Goal: Register for event/course

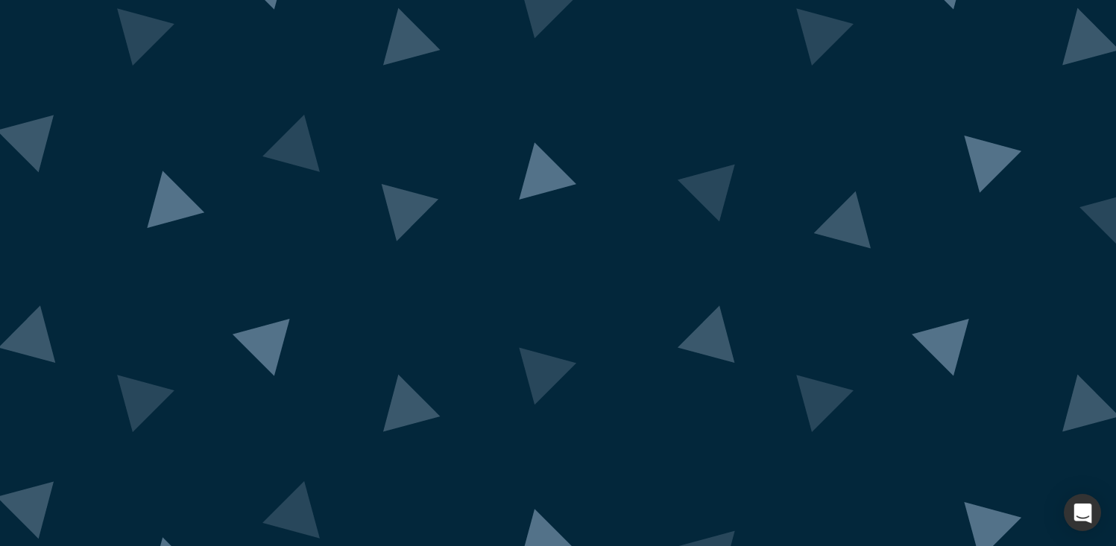
scroll to position [78, 0]
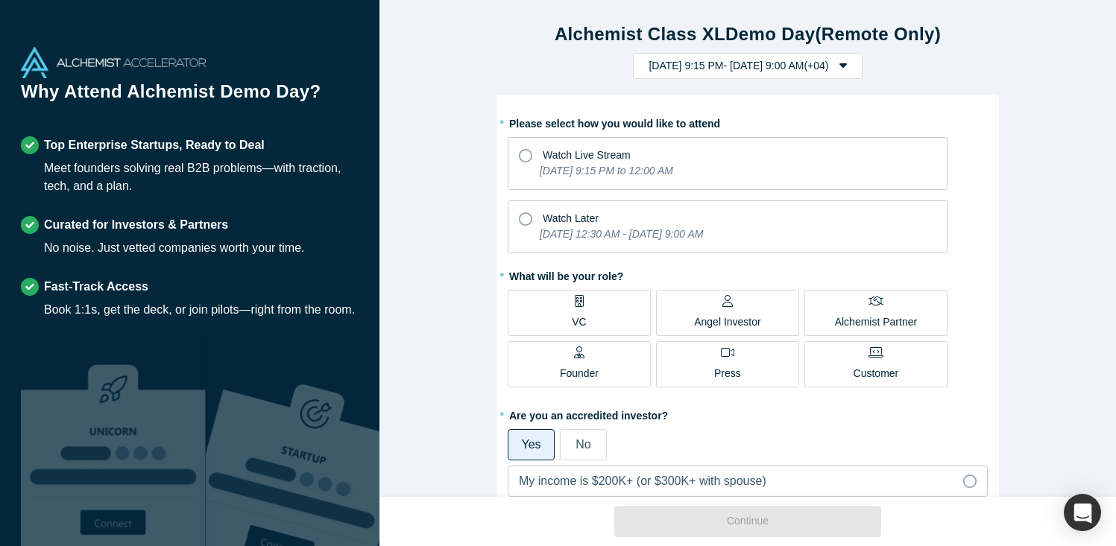
click at [567, 306] on label "VC" at bounding box center [579, 313] width 143 height 46
click at [0, 0] on input "VC" at bounding box center [0, 0] width 0 height 0
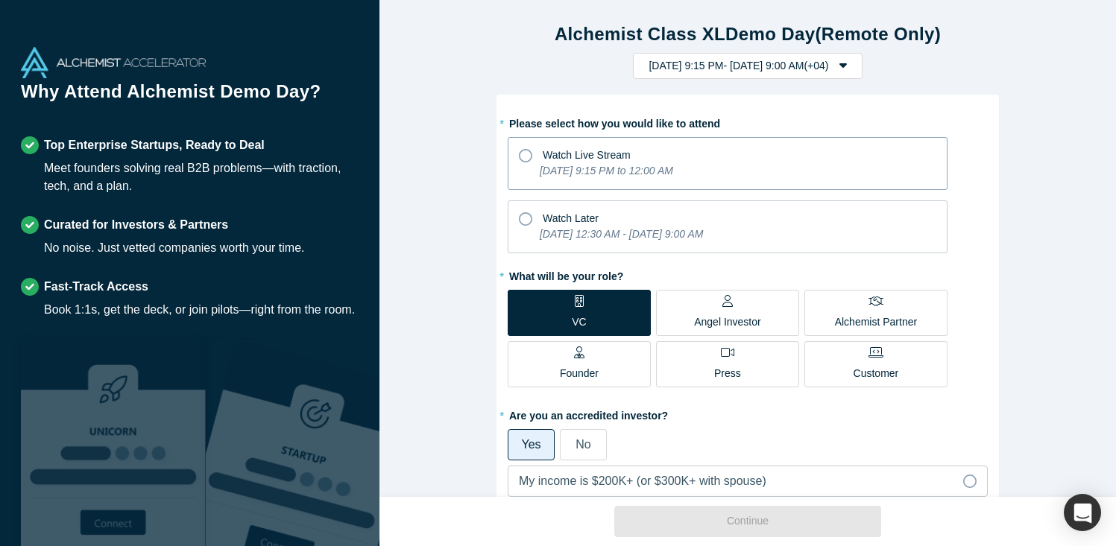
click at [526, 149] on icon at bounding box center [525, 155] width 13 height 13
click at [0, 0] on input "Watch Live Stream [DATE] 9:15 PM to 12:00 AM" at bounding box center [0, 0] width 0 height 0
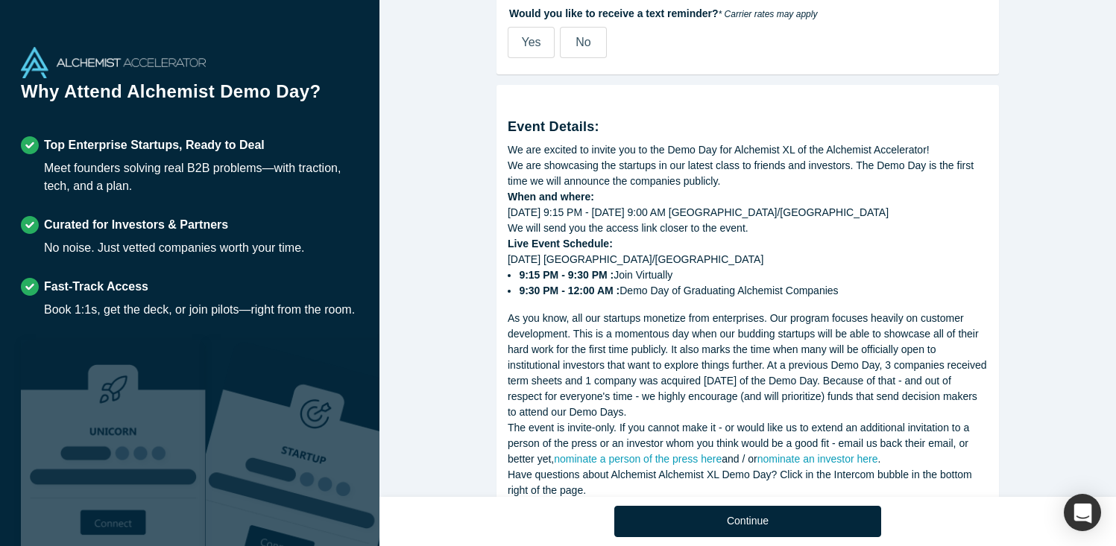
scroll to position [764, 0]
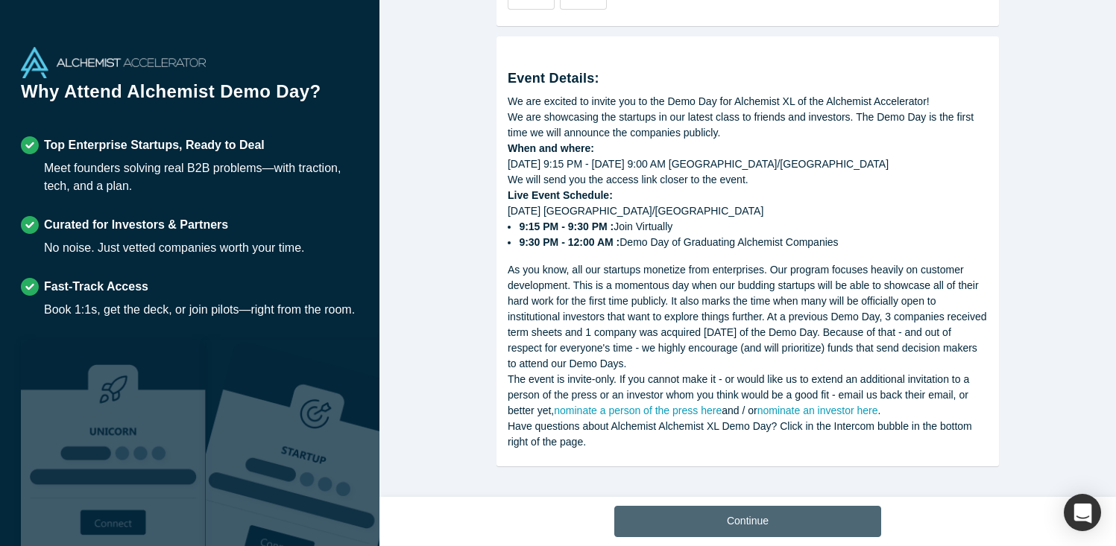
click at [759, 522] on button "Continue" at bounding box center [747, 521] width 267 height 31
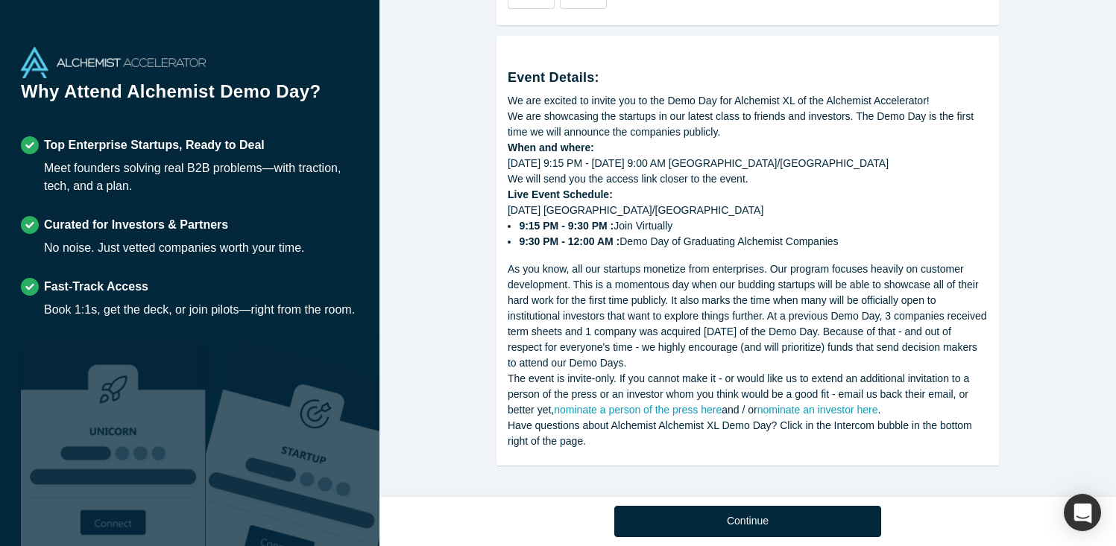
scroll to position [519, 0]
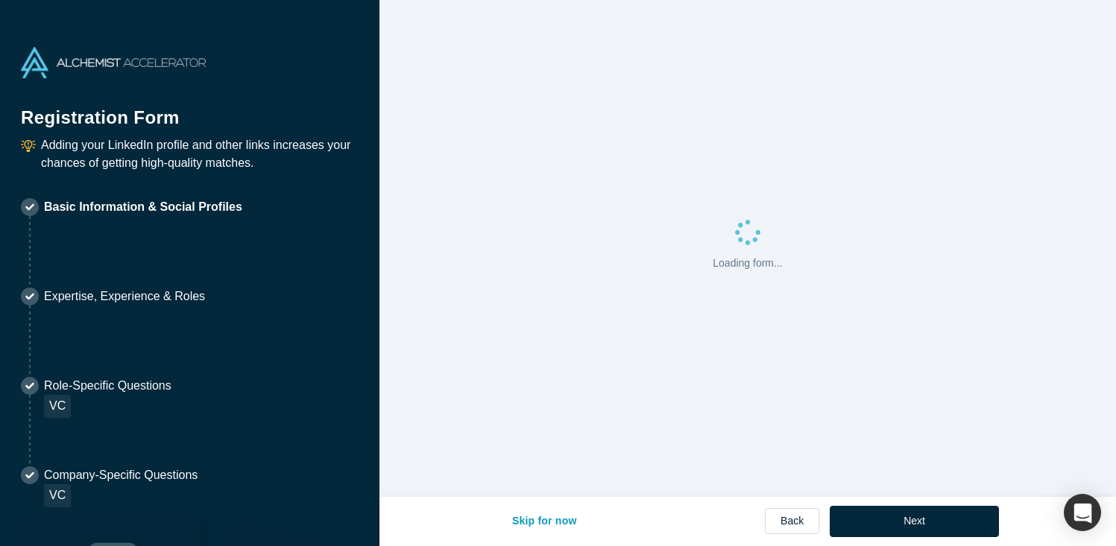
select select "US"
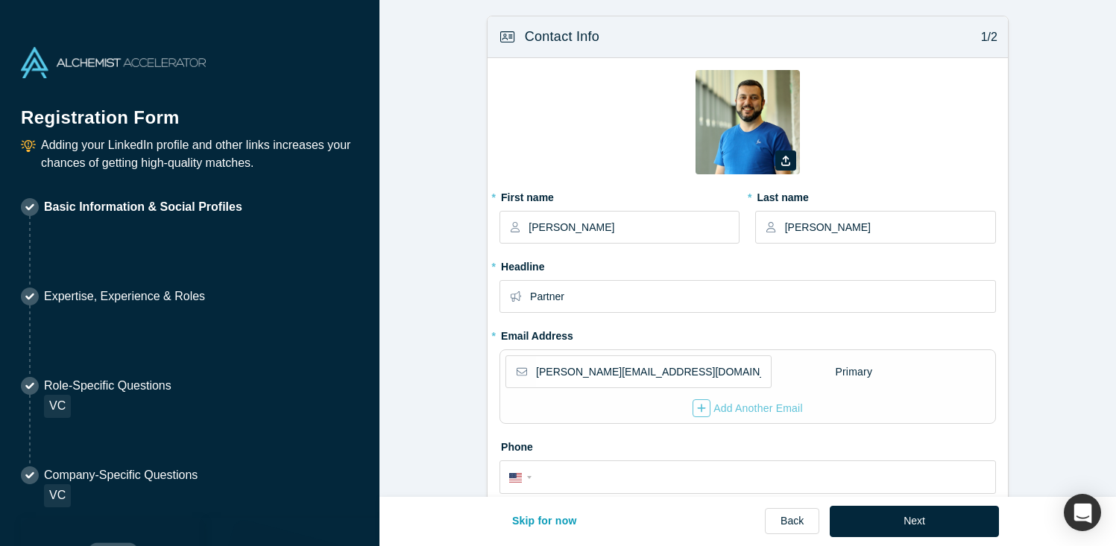
type input "[GEOGRAPHIC_DATA], [GEOGRAPHIC_DATA]"
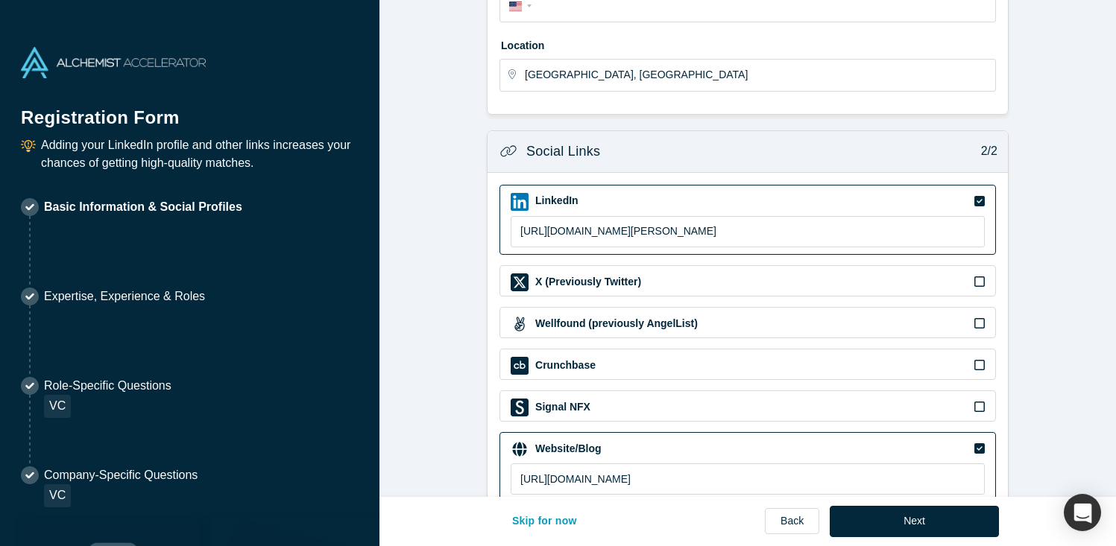
scroll to position [511, 0]
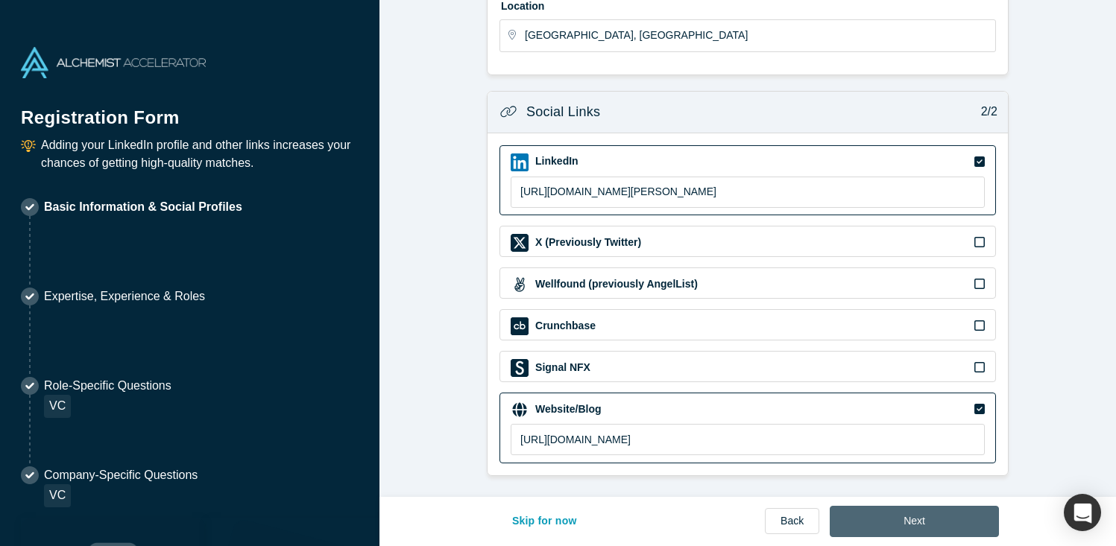
click at [913, 520] on button "Next" at bounding box center [914, 521] width 169 height 31
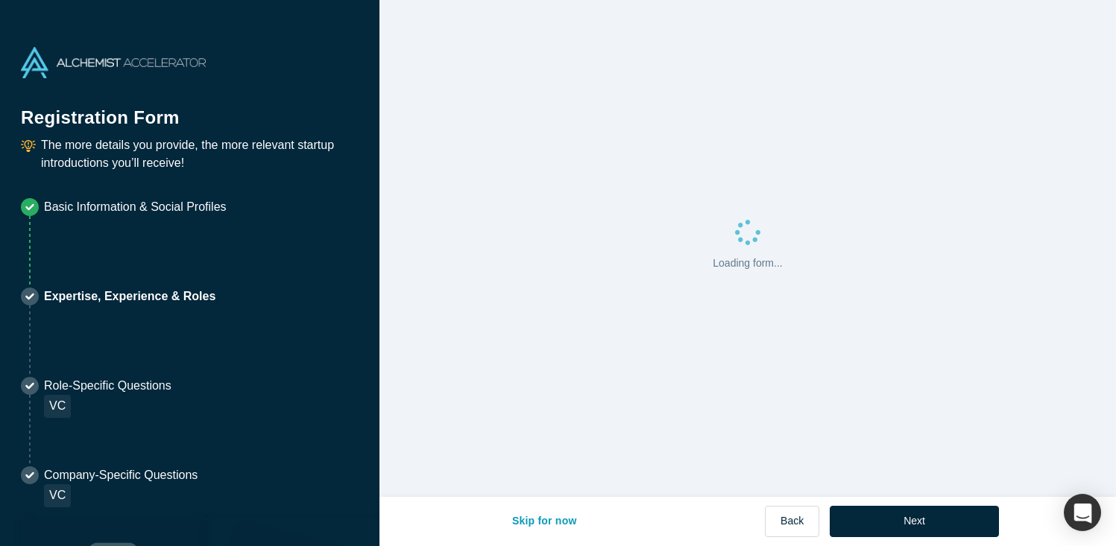
scroll to position [0, 0]
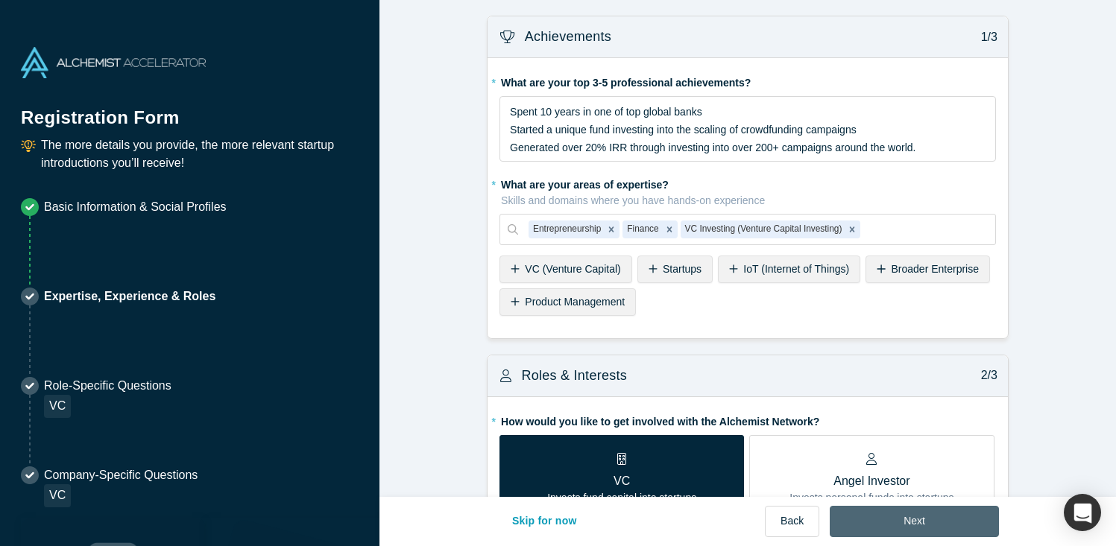
click at [926, 521] on button "Next" at bounding box center [914, 521] width 169 height 31
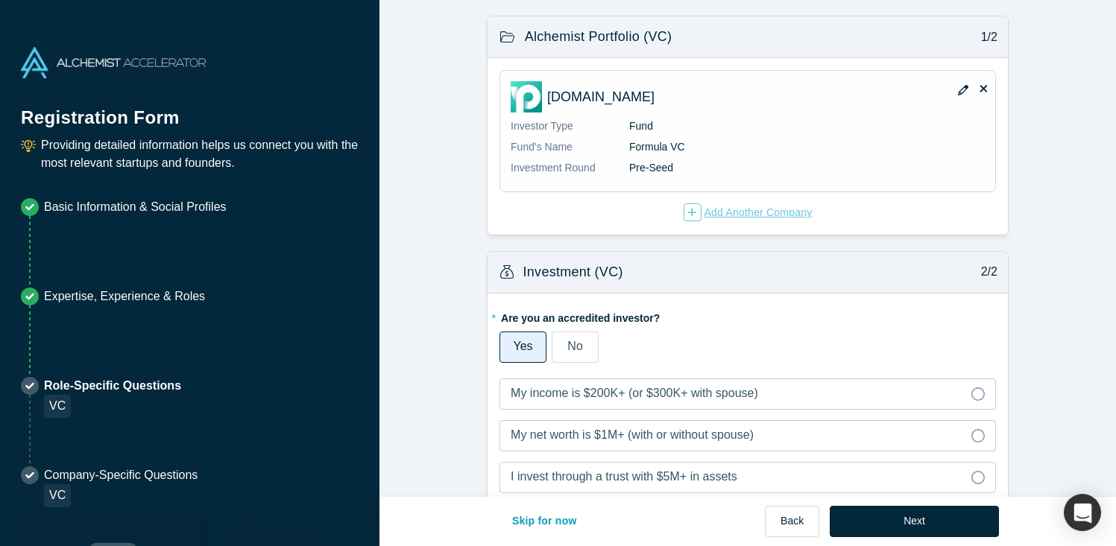
click at [736, 210] on div "Add Another Company" at bounding box center [747, 212] width 129 height 18
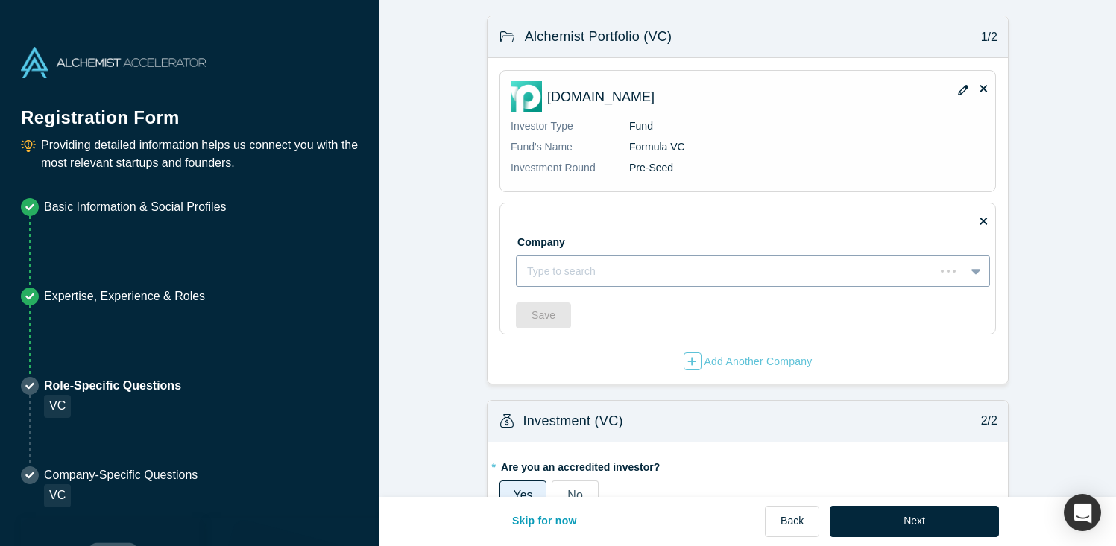
click at [624, 267] on div at bounding box center [725, 271] width 397 height 19
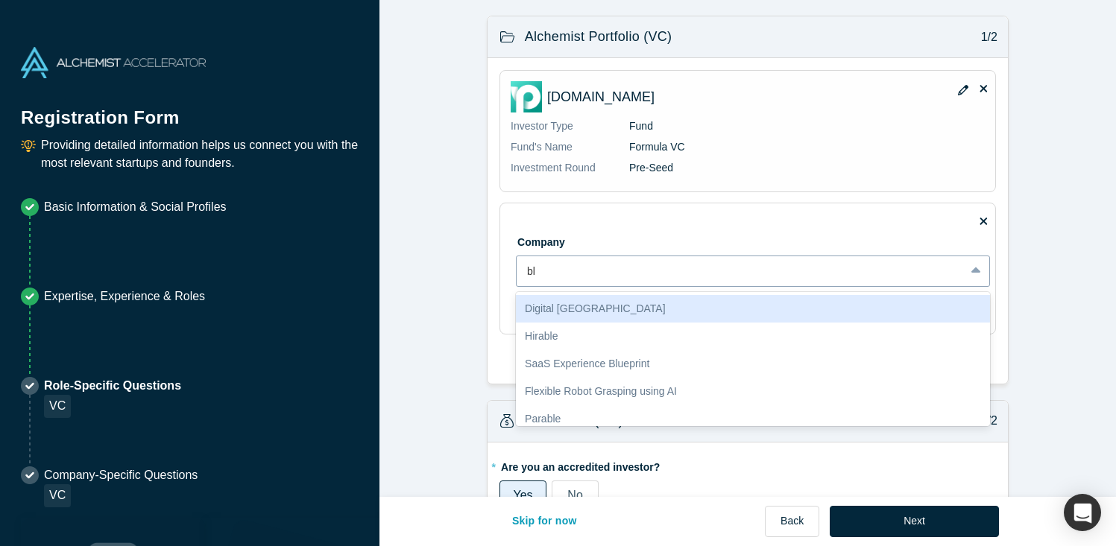
type input "blu"
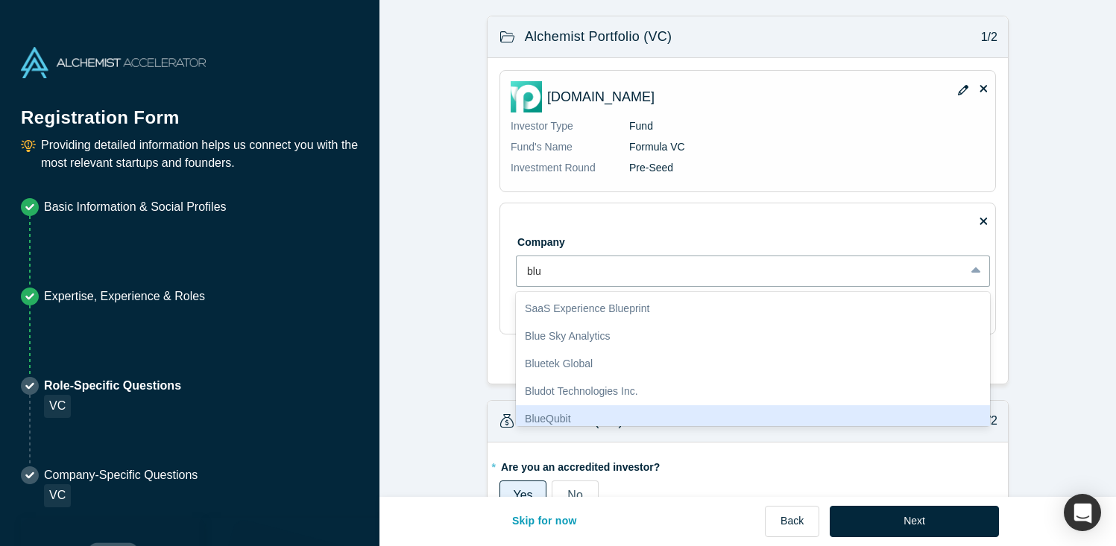
click at [617, 412] on div "BlueQubit" at bounding box center [753, 419] width 474 height 28
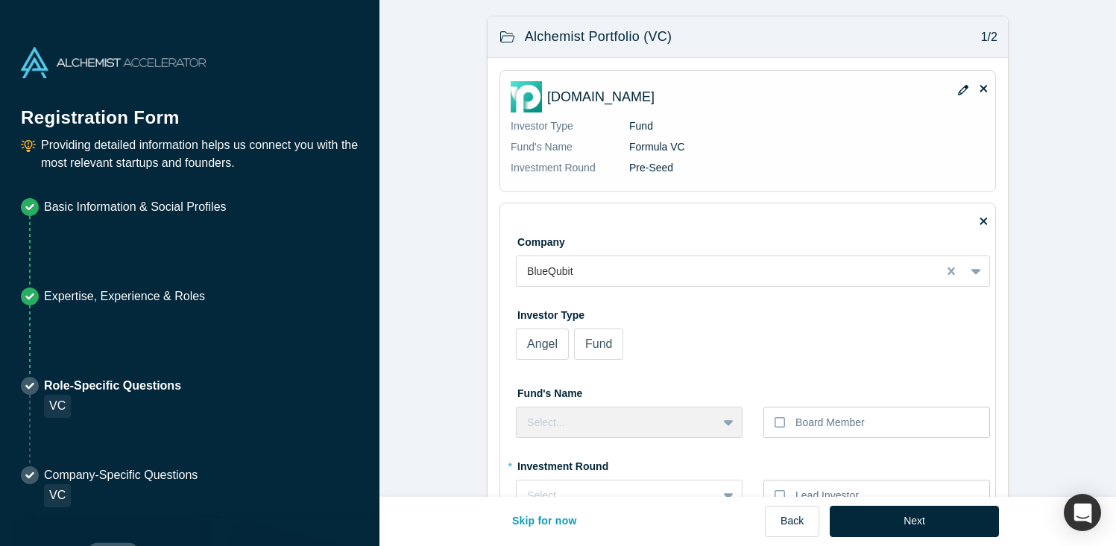
click at [606, 347] on span "Fund" at bounding box center [598, 344] width 27 height 13
click at [0, 0] on input "Fund" at bounding box center [0, 0] width 0 height 0
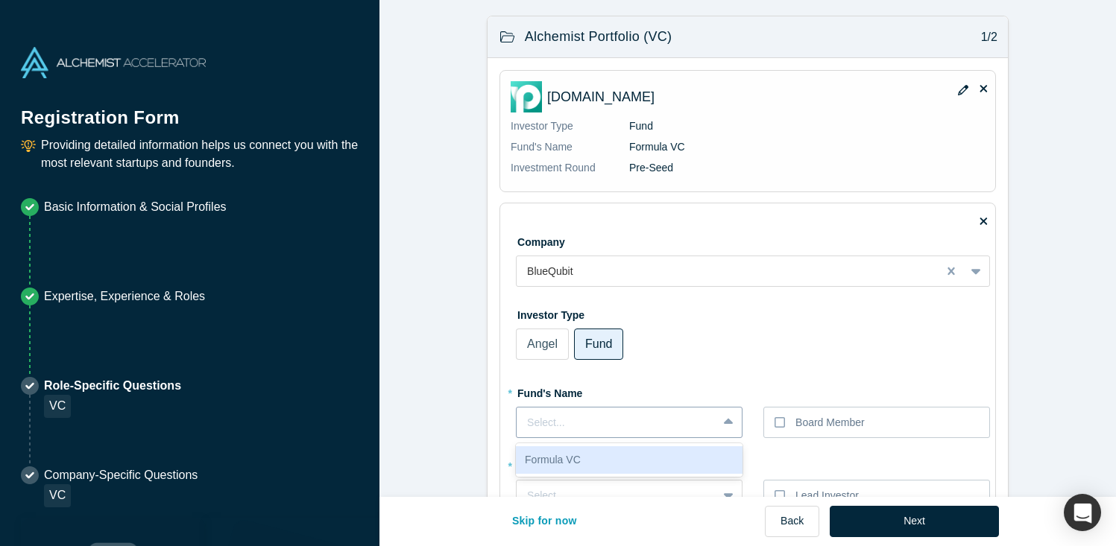
click at [668, 423] on div "Select..." at bounding box center [617, 423] width 180 height 16
click at [657, 461] on div "Formula VC" at bounding box center [629, 460] width 227 height 28
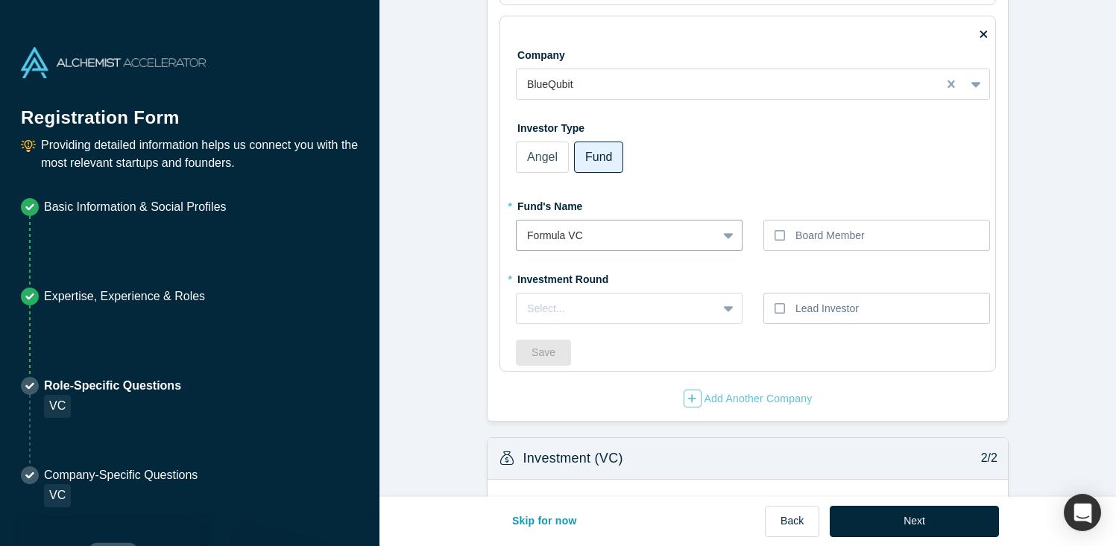
scroll to position [244, 0]
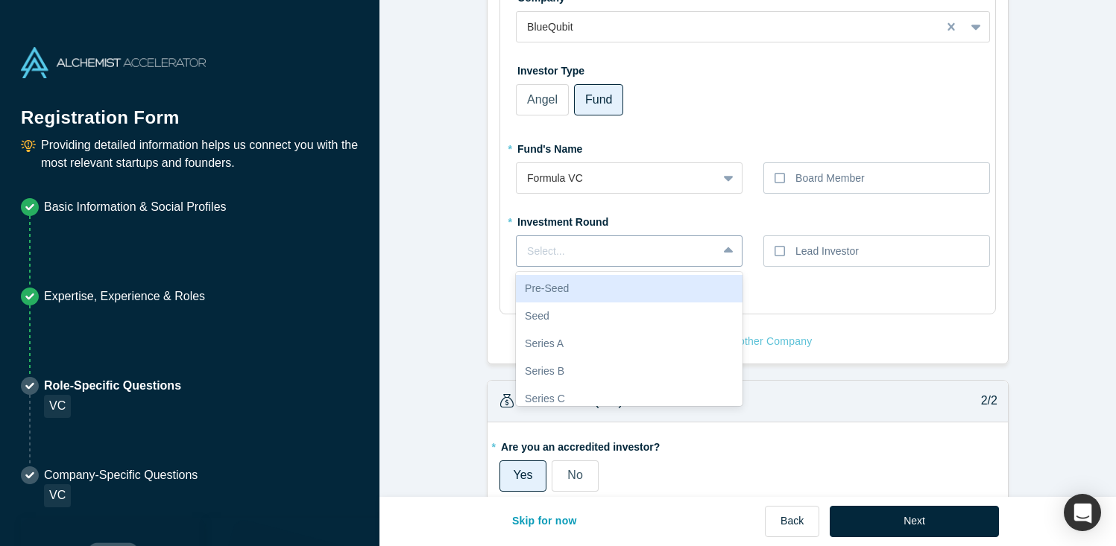
click at [694, 248] on div at bounding box center [617, 251] width 180 height 19
click at [652, 285] on div "Pre-Seed" at bounding box center [629, 289] width 227 height 28
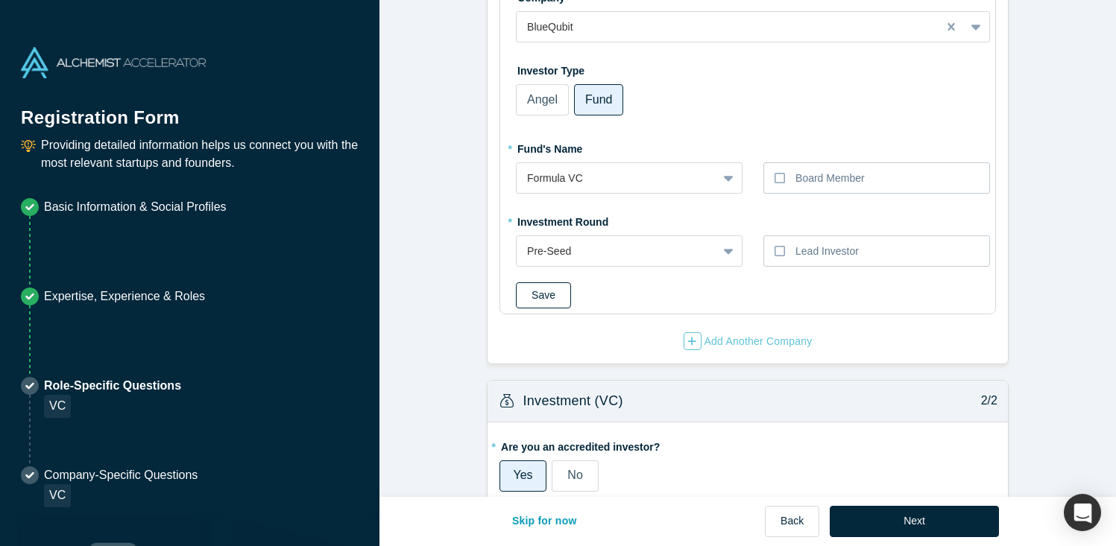
click at [545, 303] on button "Save" at bounding box center [543, 295] width 55 height 26
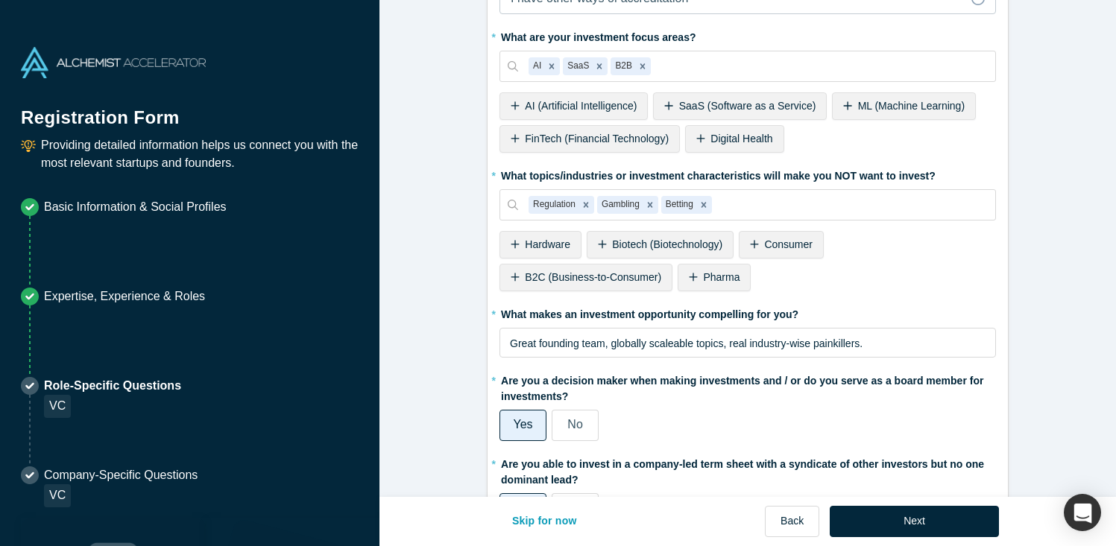
scroll to position [809, 0]
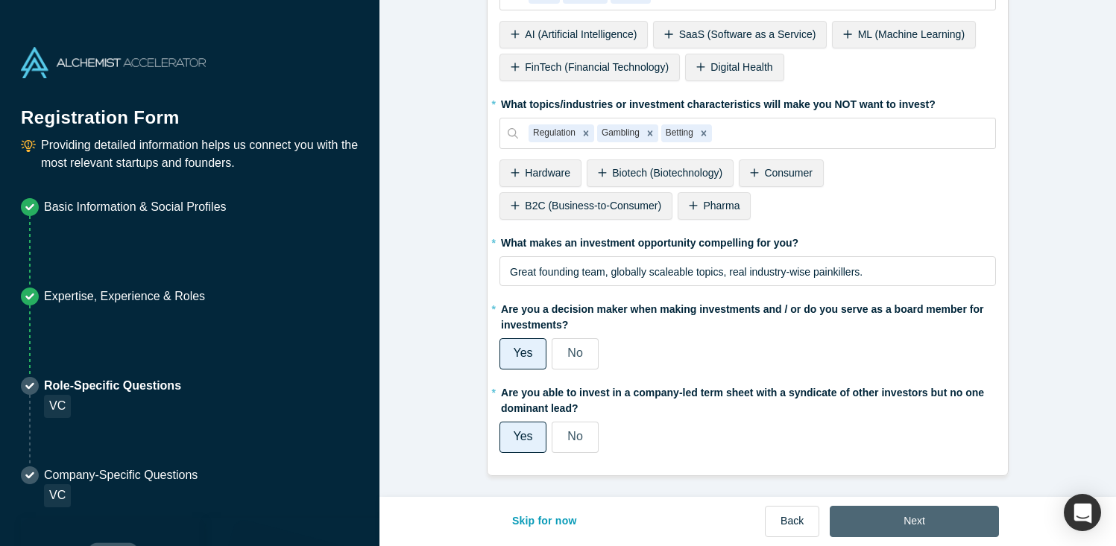
click at [912, 519] on button "Next" at bounding box center [914, 521] width 169 height 31
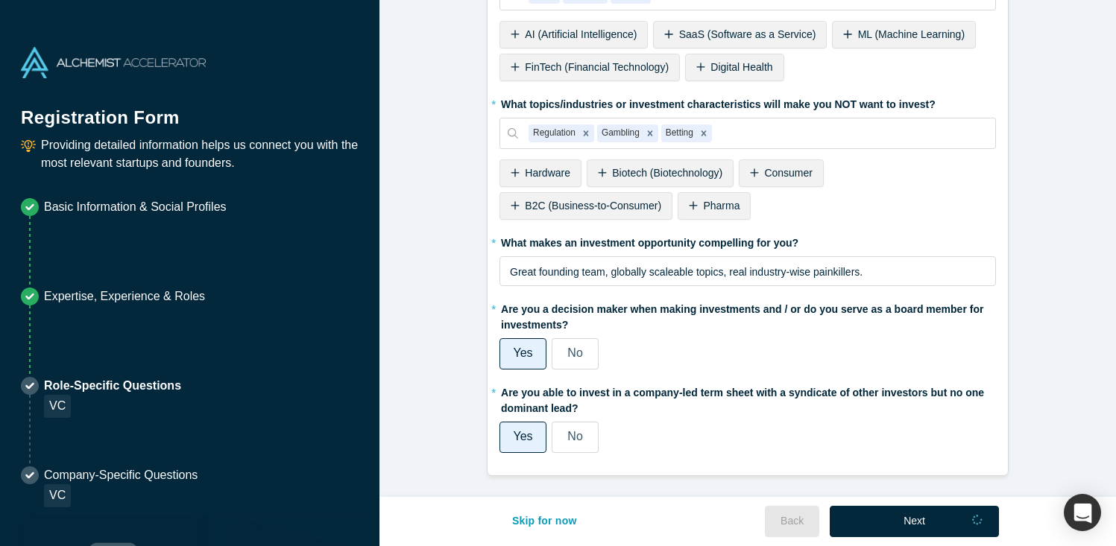
scroll to position [0, 0]
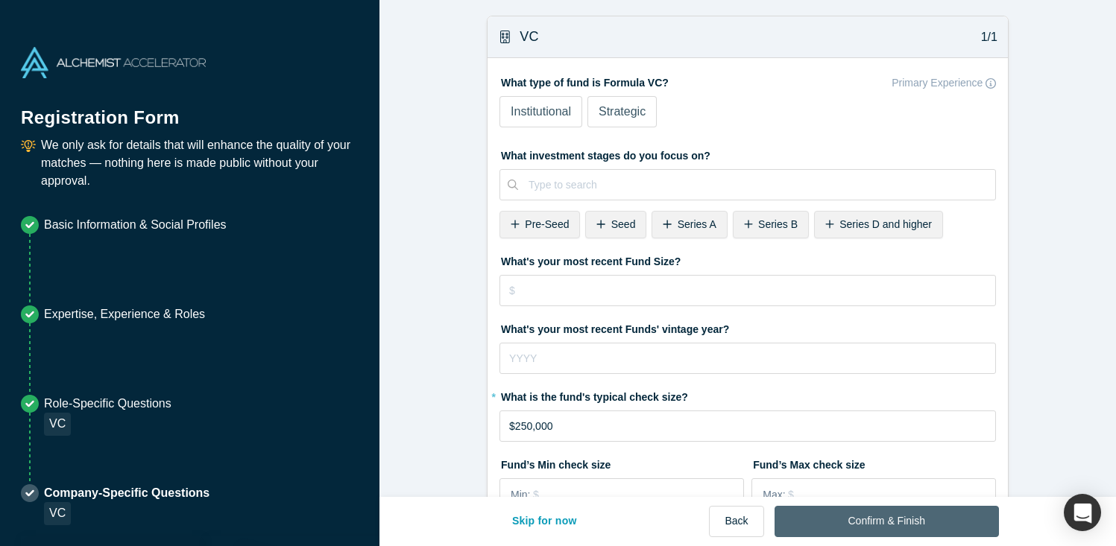
click at [901, 522] on button "Confirm & Finish" at bounding box center [886, 521] width 224 height 31
